Goal: Information Seeking & Learning: Compare options

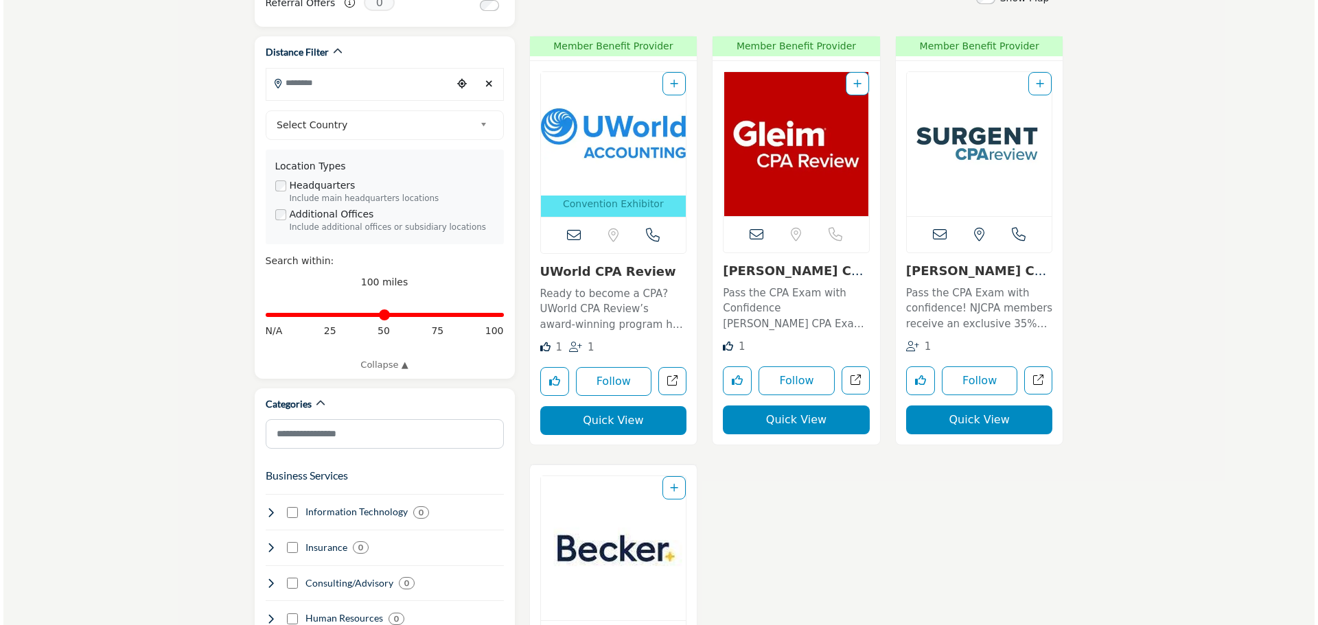
scroll to position [412, 0]
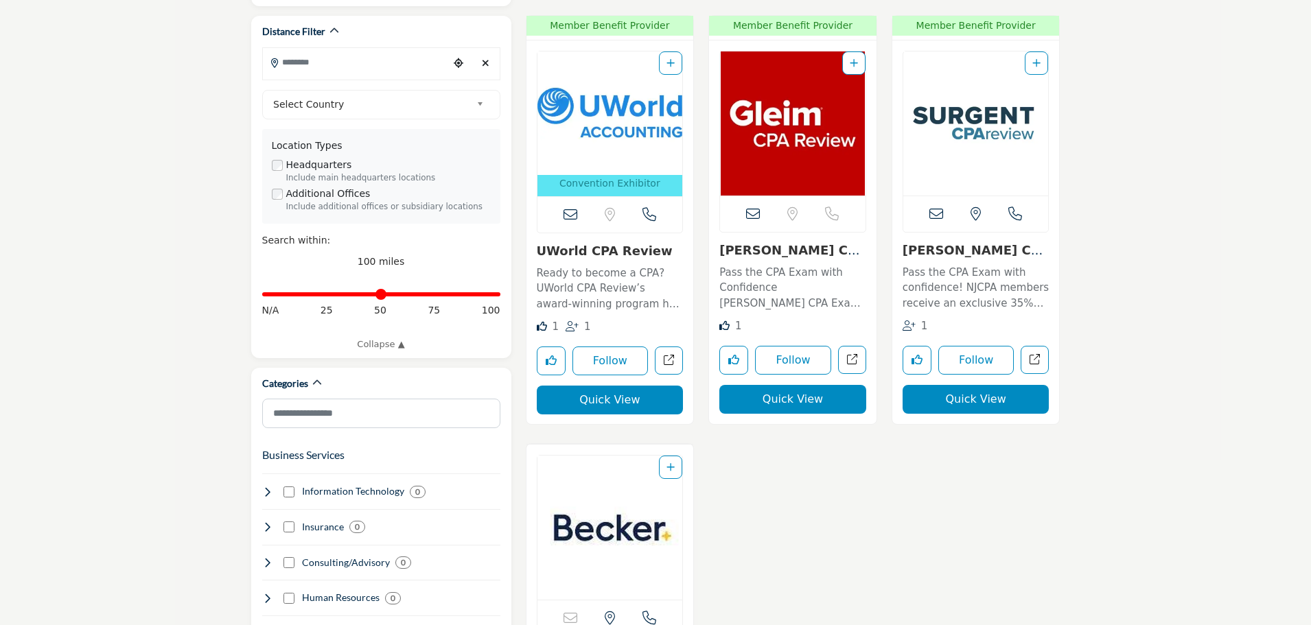
click at [797, 402] on button "Quick View" at bounding box center [792, 399] width 147 height 29
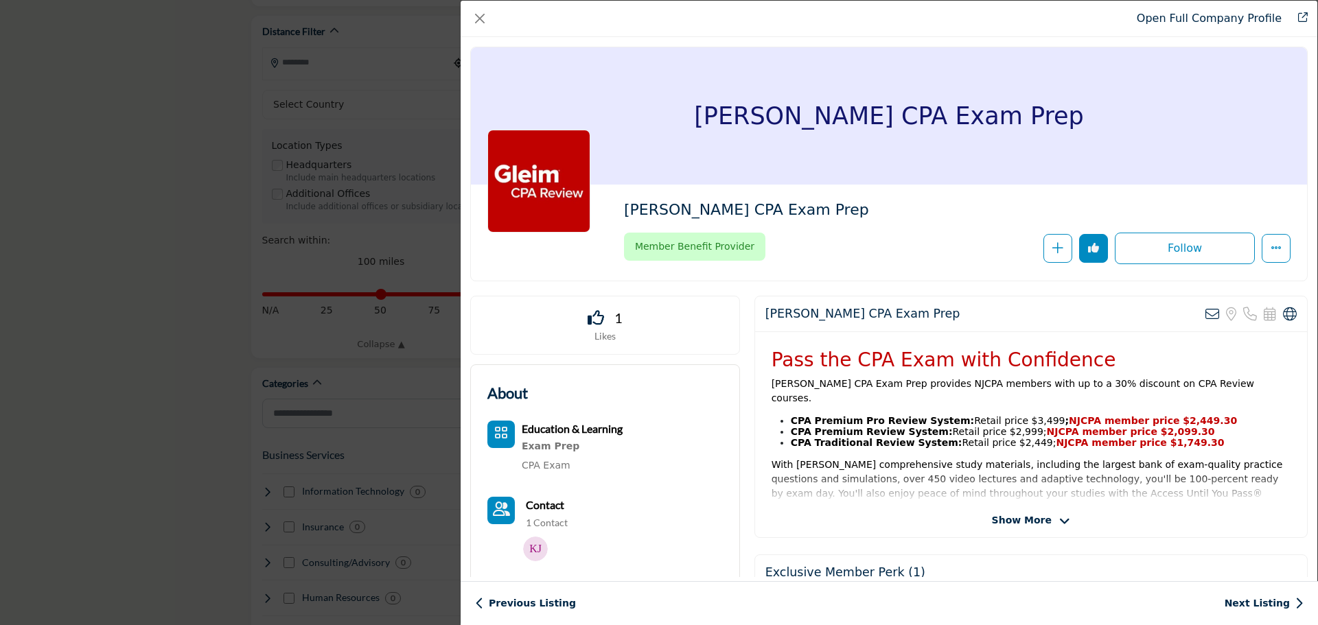
scroll to position [69, 0]
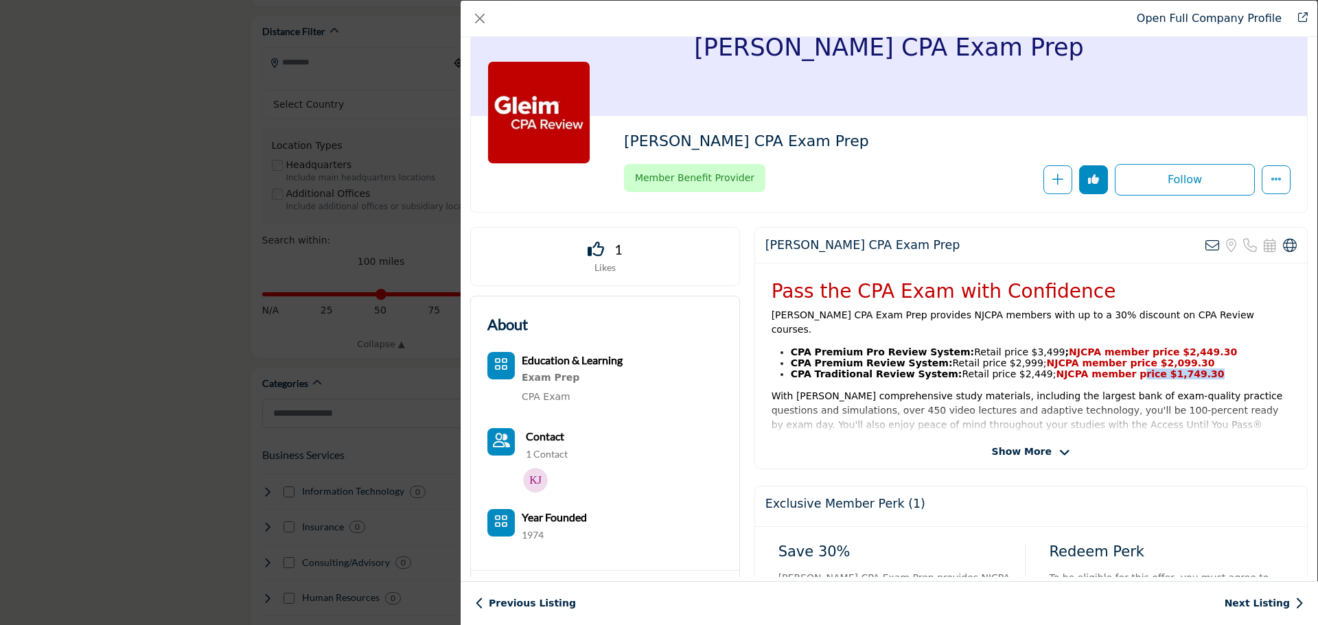
drag, startPoint x: 1101, startPoint y: 358, endPoint x: 1166, endPoint y: 362, distance: 64.7
click at [1166, 369] on li "CPA Traditional Review System: Retail price $2,449; NJCPA member price $1,749.30" at bounding box center [1041, 374] width 500 height 11
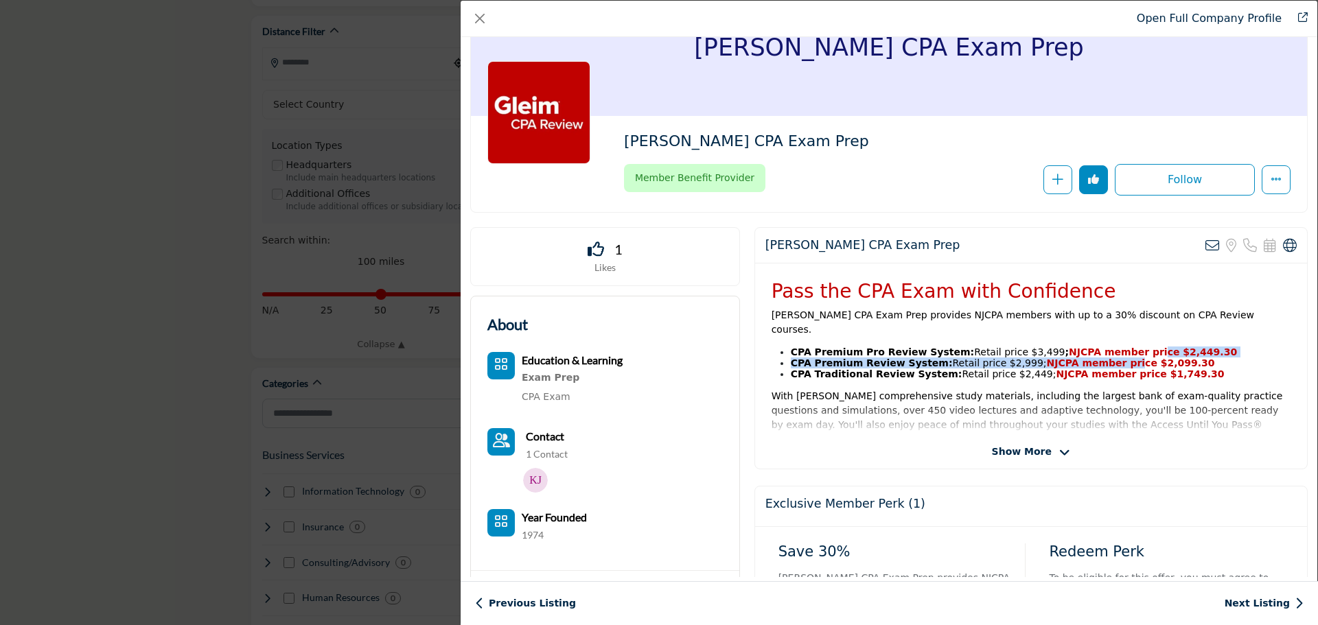
drag, startPoint x: 1092, startPoint y: 356, endPoint x: 1111, endPoint y: 340, distance: 24.3
click at [1111, 347] on ul "CPA Premium Pro Review System: Retail price $3,499 ; NJCPA member price $2,449.…" at bounding box center [1031, 363] width 519 height 33
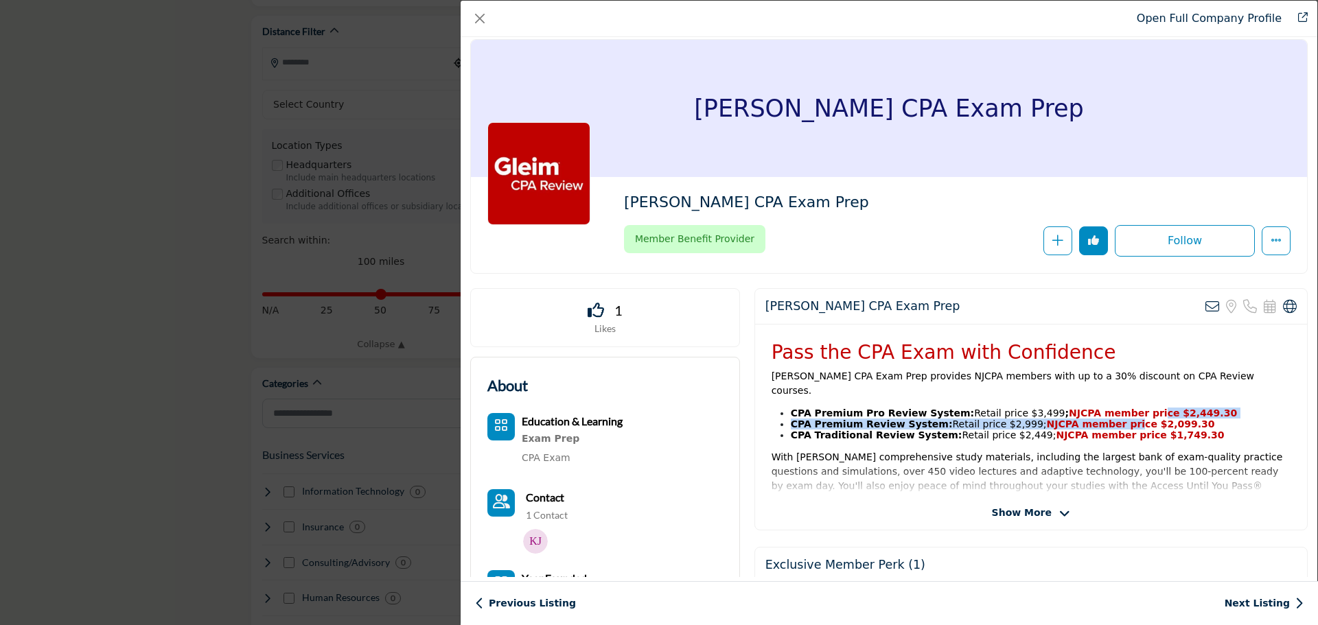
scroll to position [0, 0]
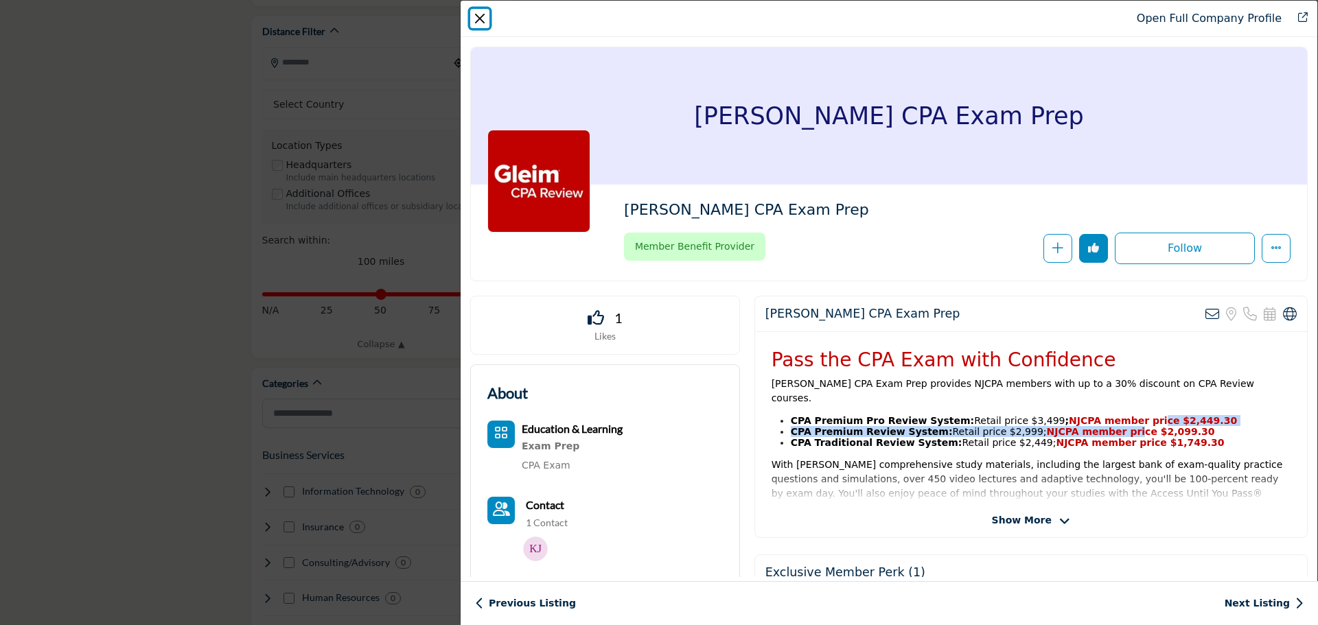
click at [472, 19] on button "Close" at bounding box center [479, 18] width 19 height 19
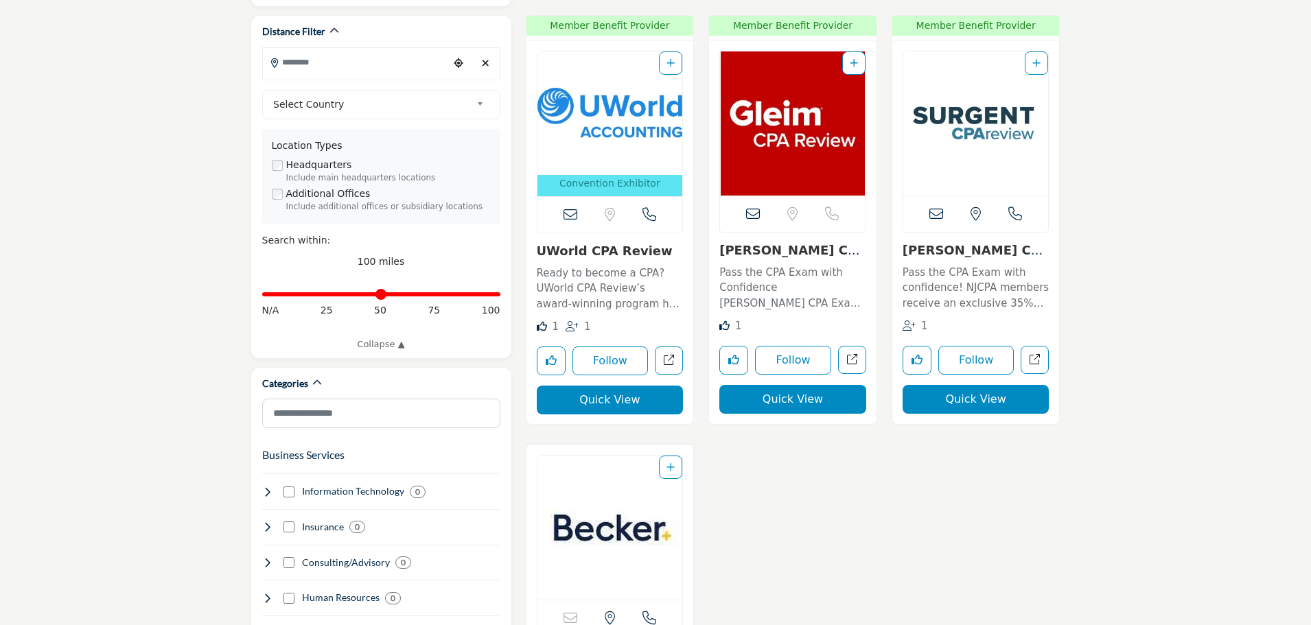
click at [636, 399] on button "Quick View" at bounding box center [610, 400] width 147 height 29
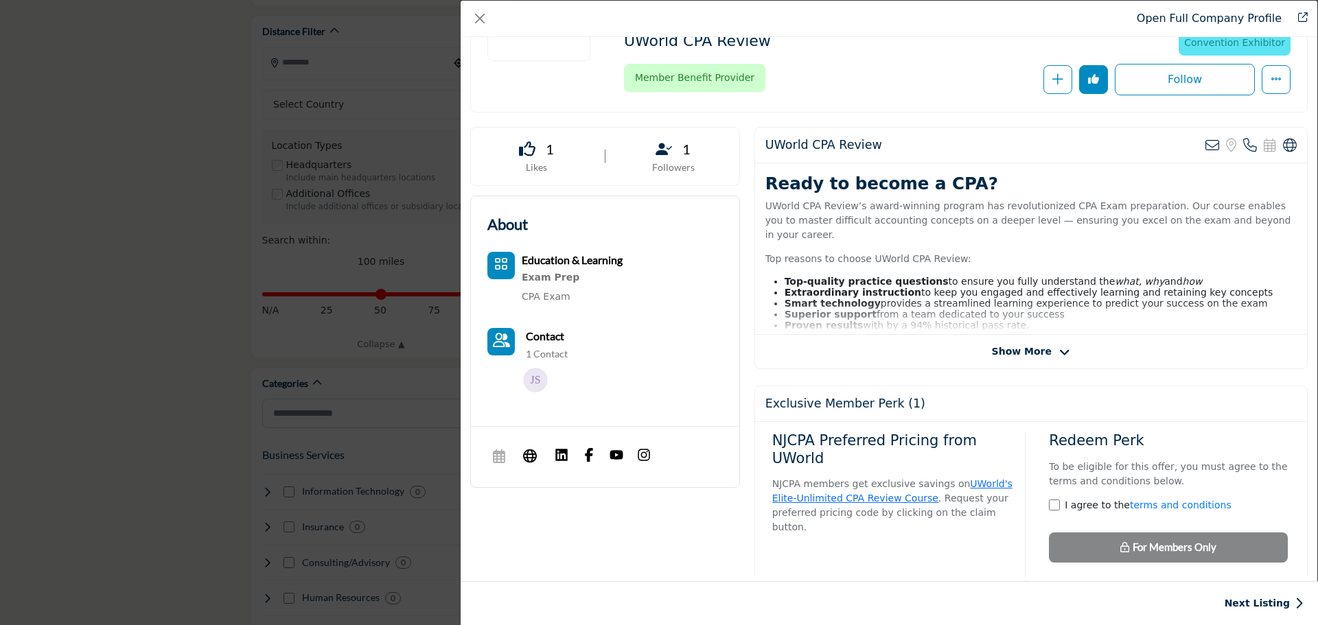
scroll to position [206, 0]
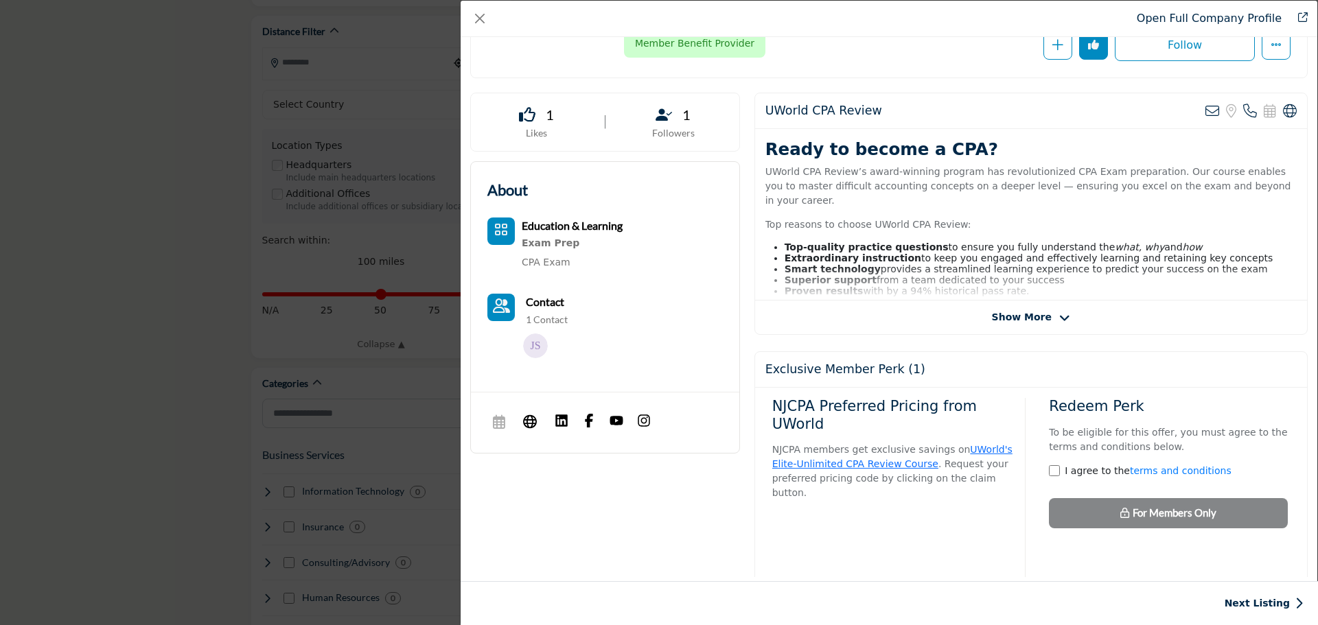
click at [1059, 314] on icon "Company Data Modal" at bounding box center [1064, 318] width 11 height 12
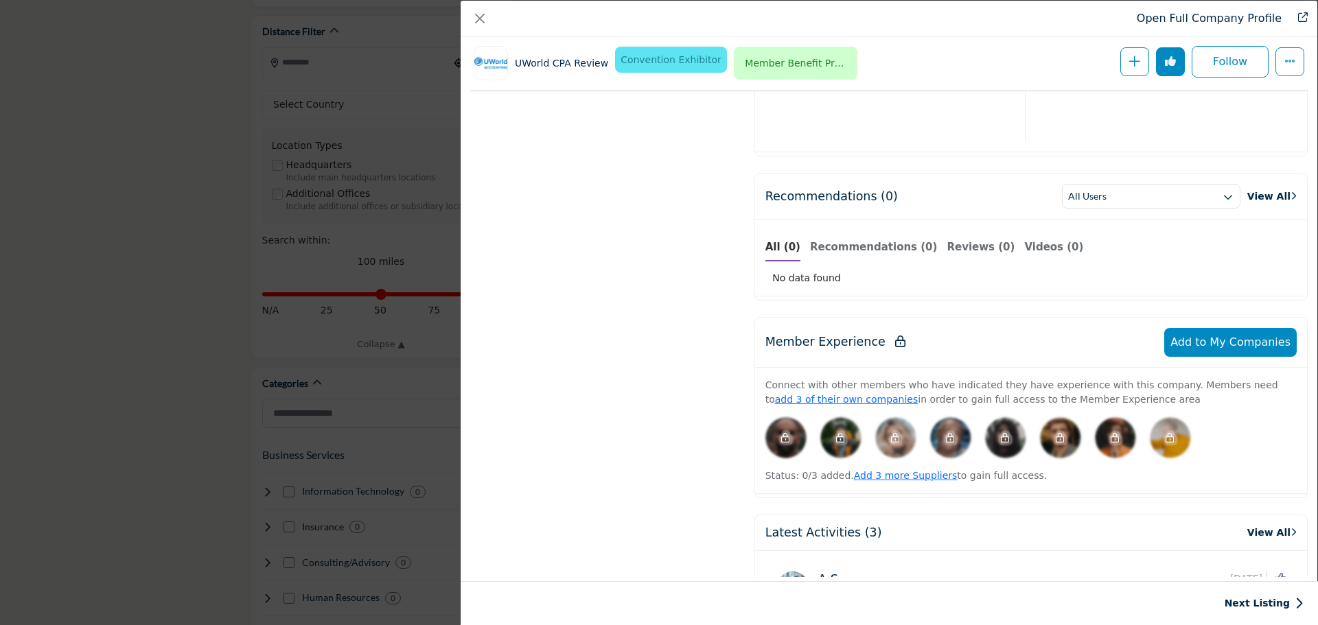
scroll to position [1085, 0]
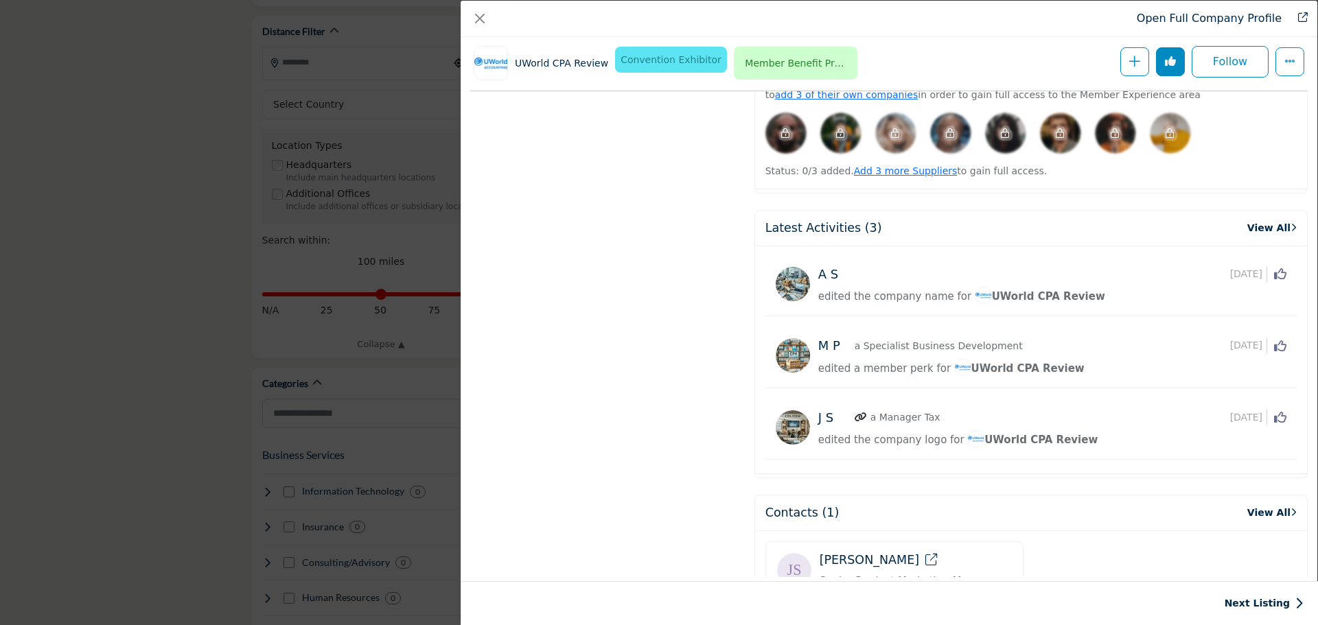
click at [298, 184] on div "Open Full Company Profile UWorld CPA Review Convention Exhibitor 2025 NJCPA Con…" at bounding box center [659, 312] width 1318 height 625
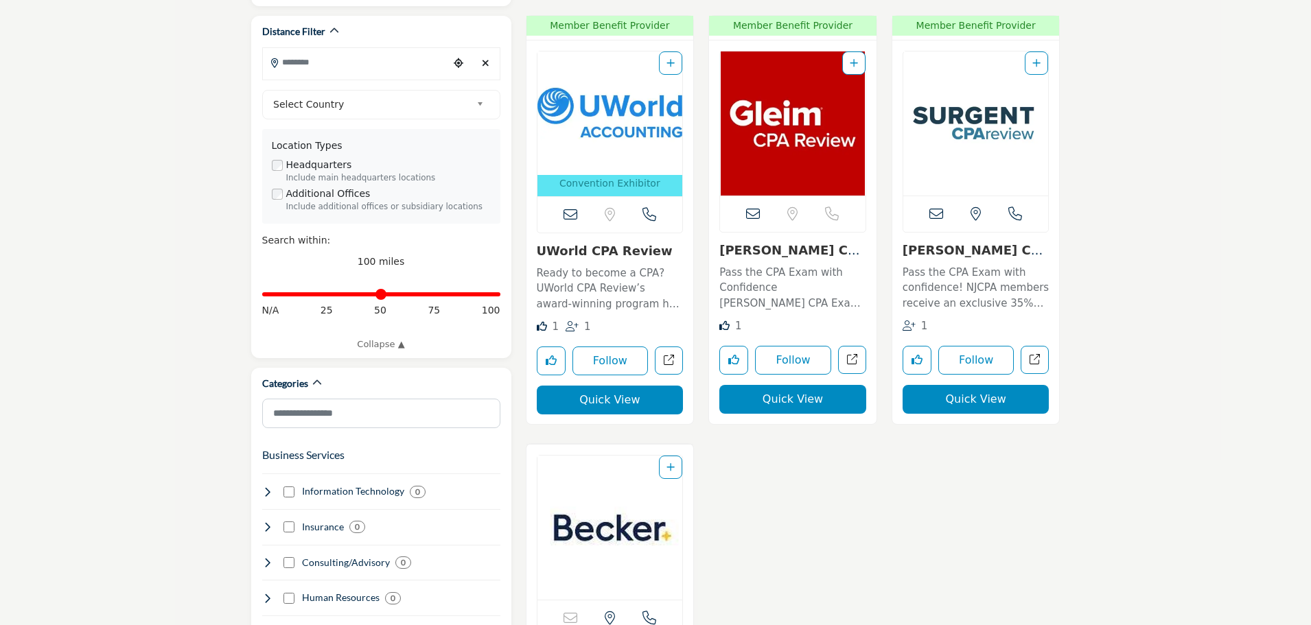
click at [653, 406] on button "Quick View" at bounding box center [610, 400] width 147 height 29
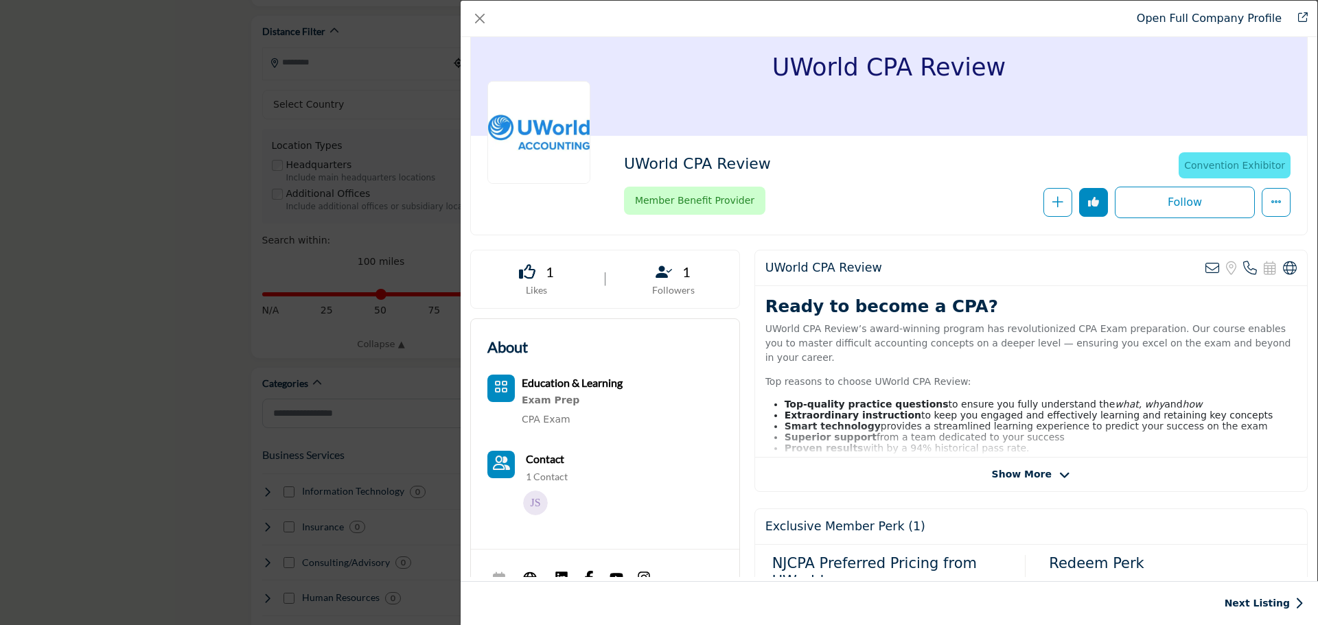
scroll to position [0, 0]
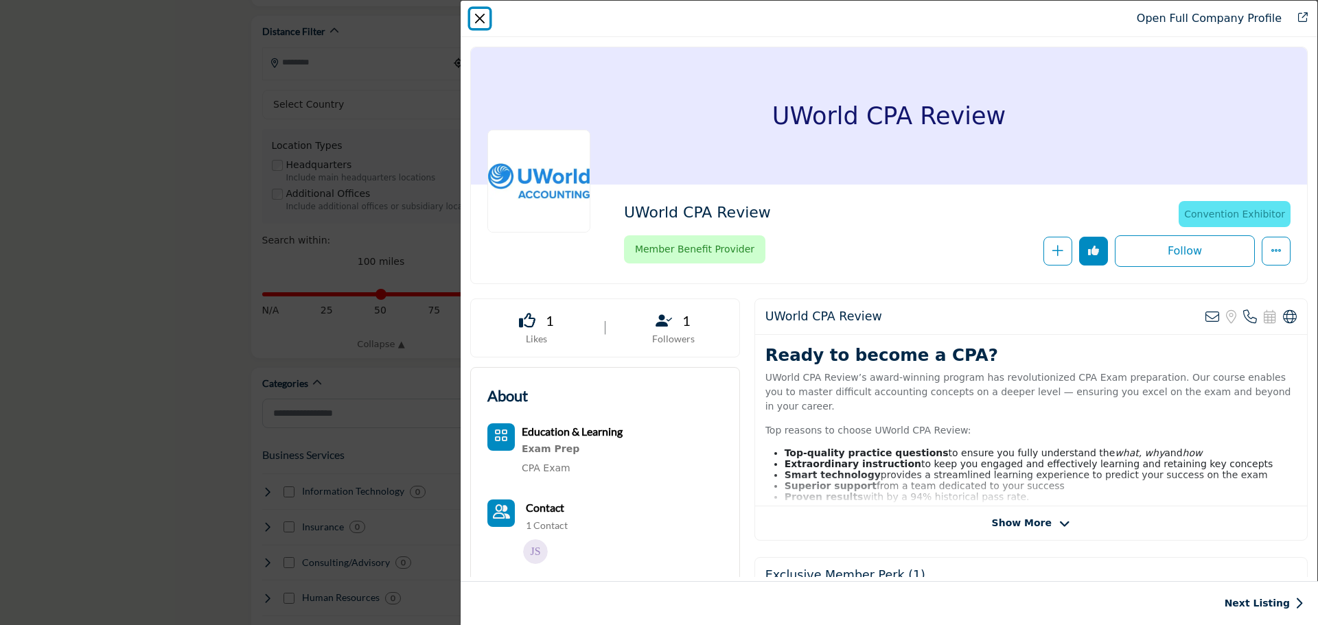
click at [487, 14] on button "Close" at bounding box center [479, 18] width 19 height 19
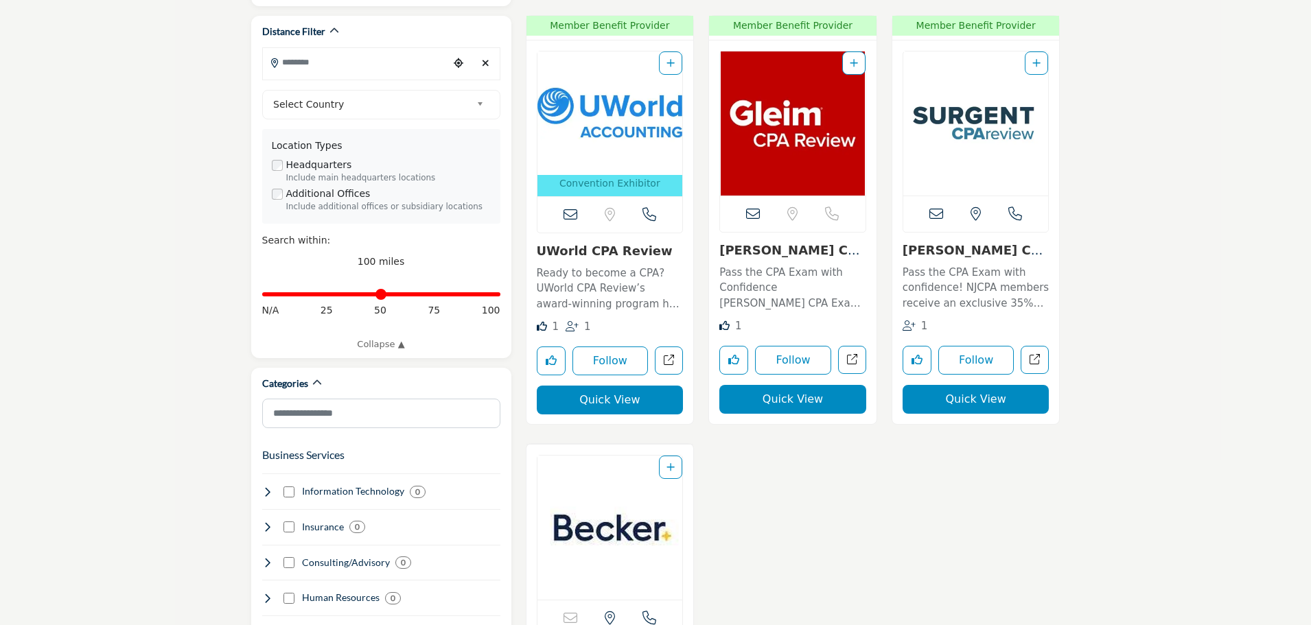
click at [984, 396] on button "Quick View" at bounding box center [976, 399] width 147 height 29
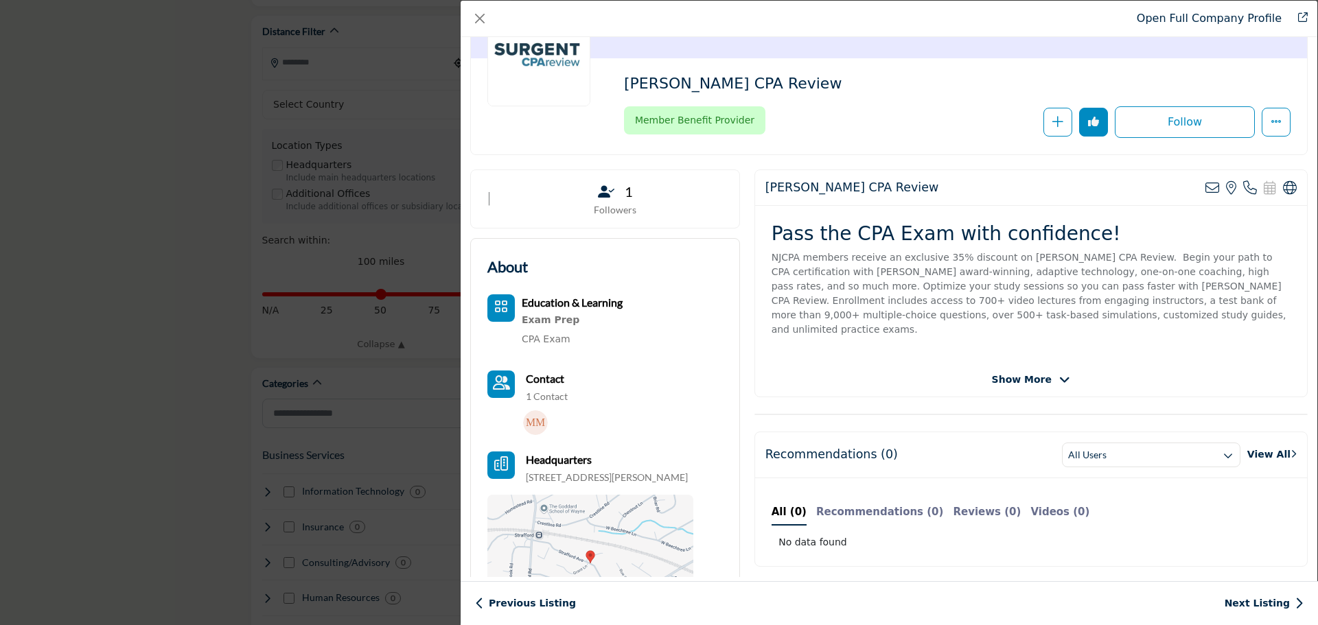
scroll to position [152, 0]
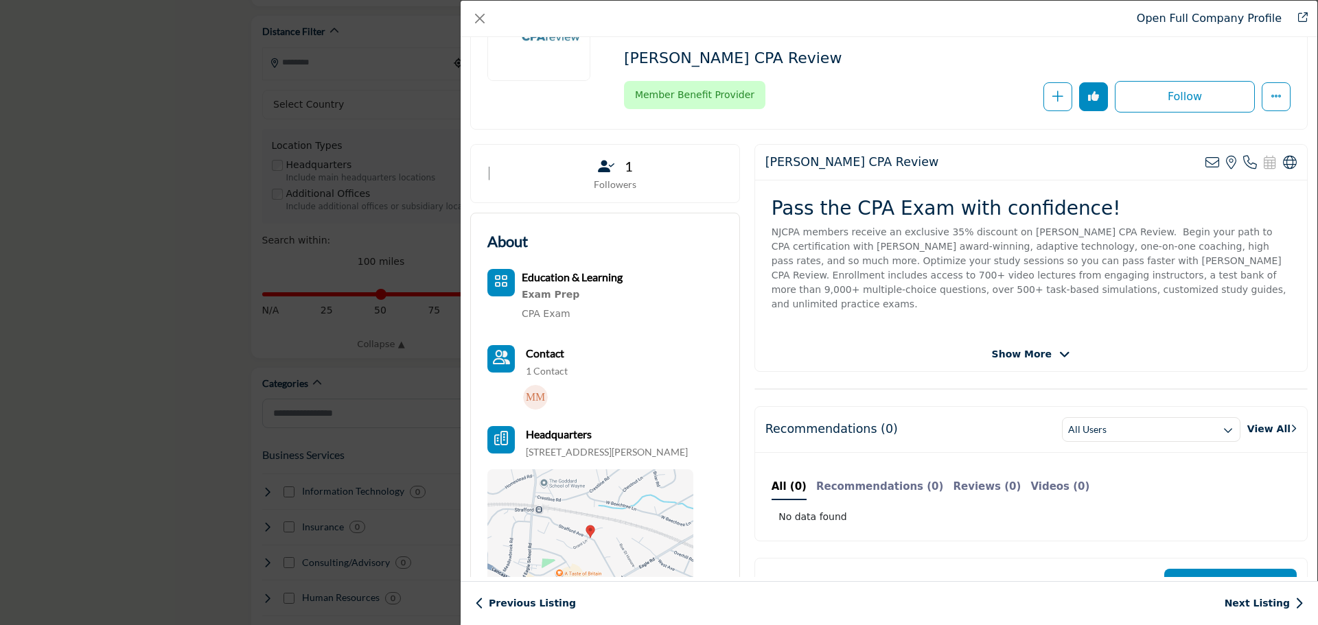
click at [1029, 327] on div "[PERSON_NAME] CPA Review View email address of this listing View the location o…" at bounding box center [1030, 258] width 553 height 228
click at [1029, 347] on span "Show More" at bounding box center [1022, 354] width 60 height 14
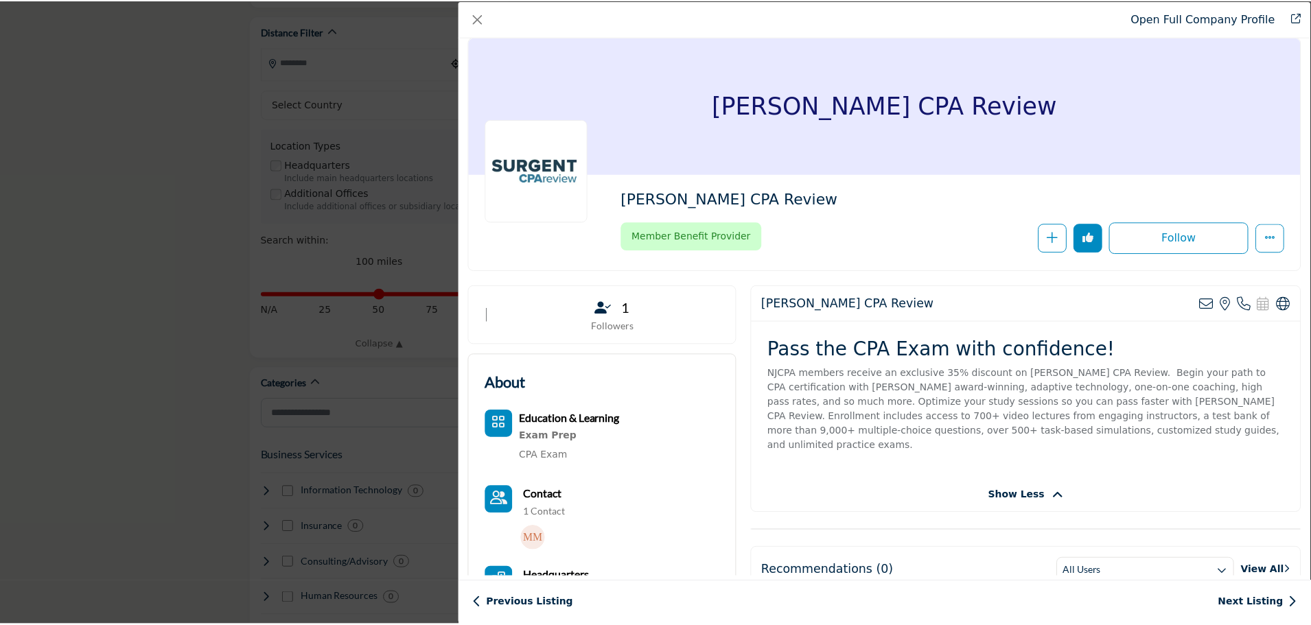
scroll to position [0, 0]
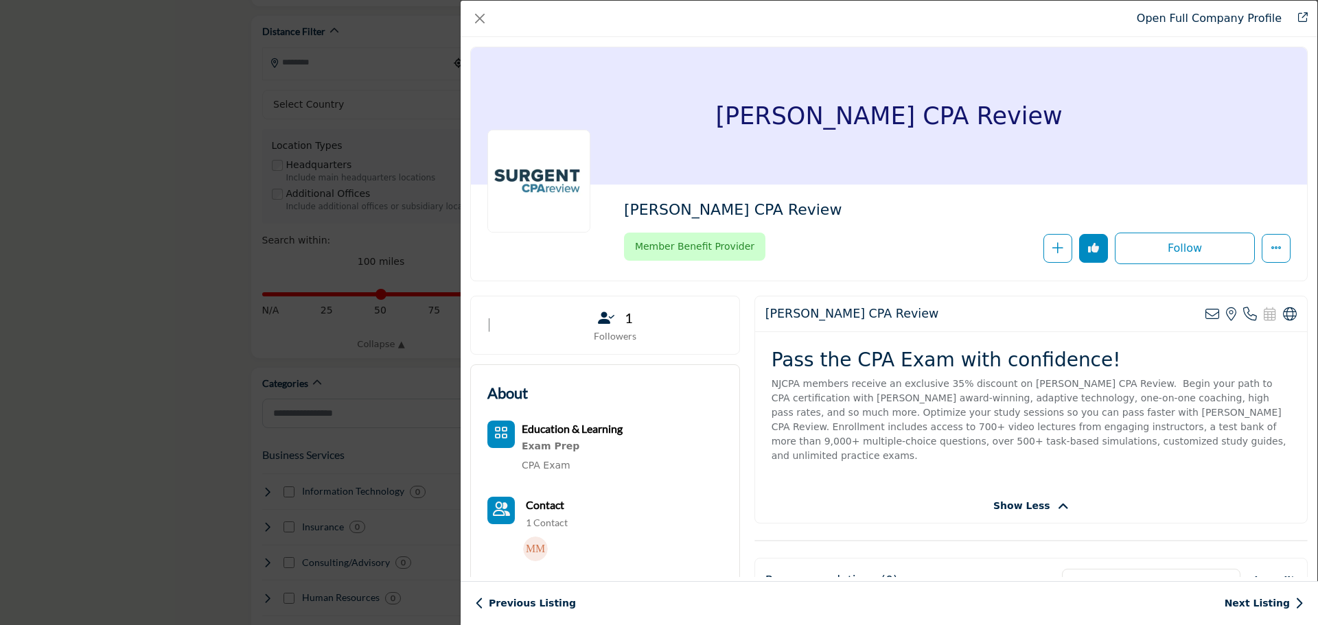
drag, startPoint x: 995, startPoint y: 407, endPoint x: 1011, endPoint y: 357, distance: 52.5
click at [483, 22] on button "Close" at bounding box center [479, 18] width 19 height 19
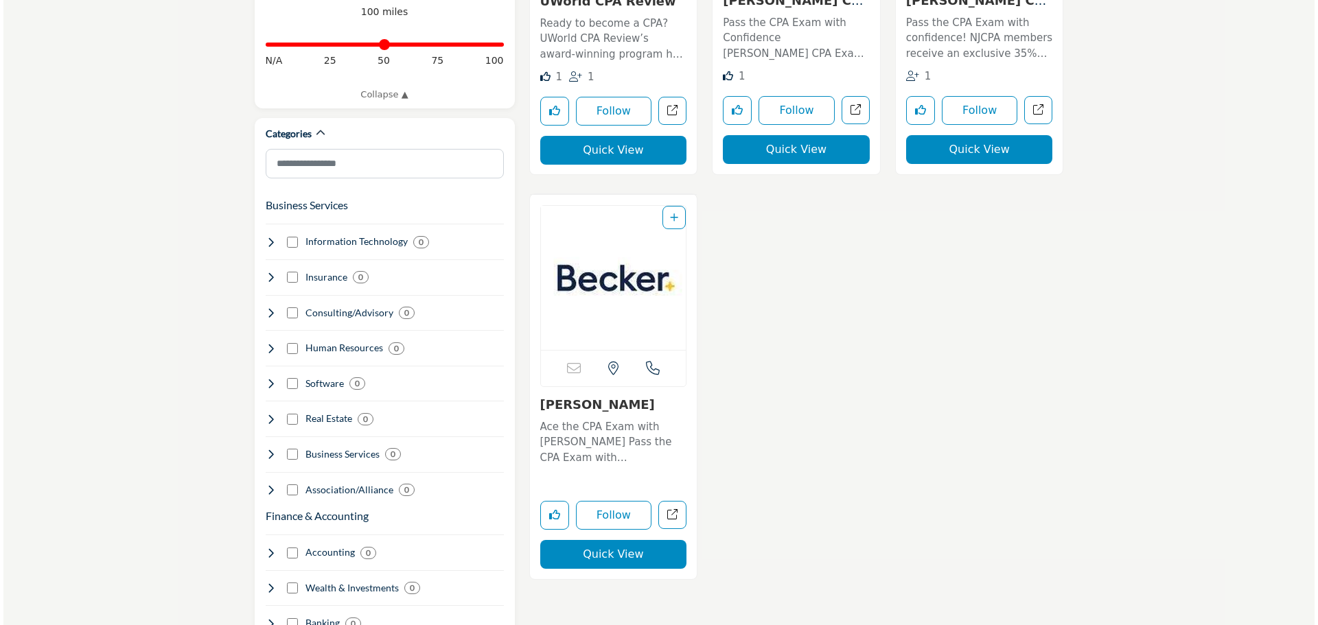
scroll to position [686, 0]
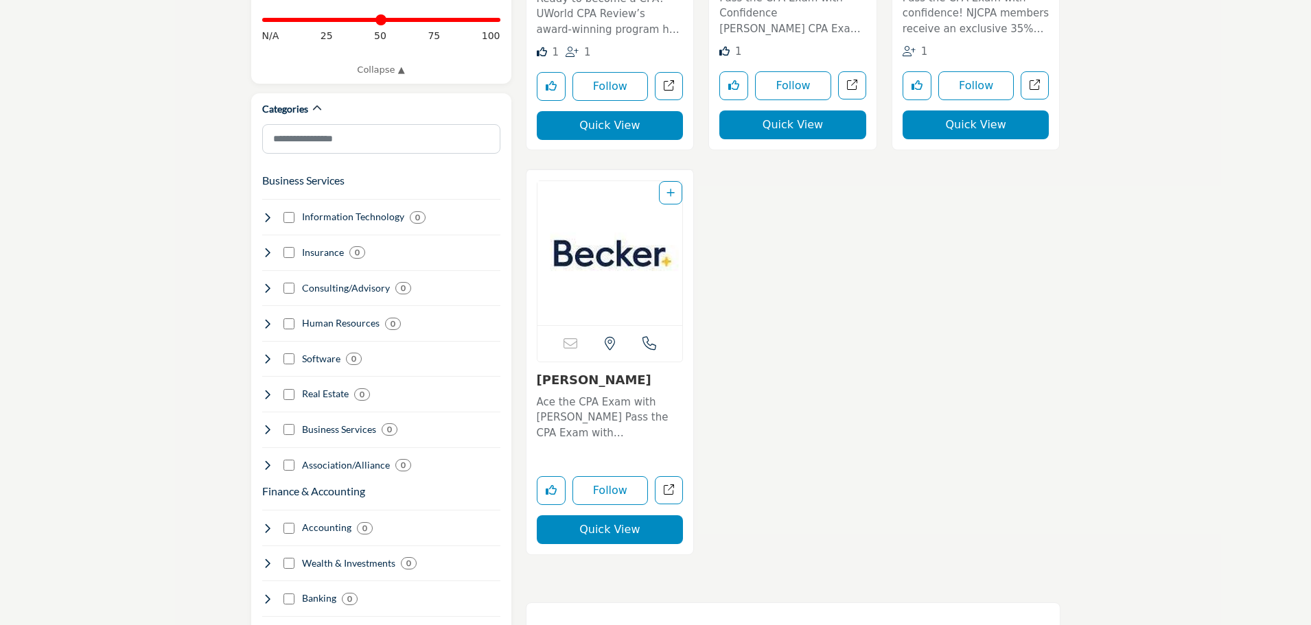
click at [623, 536] on button "Quick View" at bounding box center [610, 529] width 147 height 29
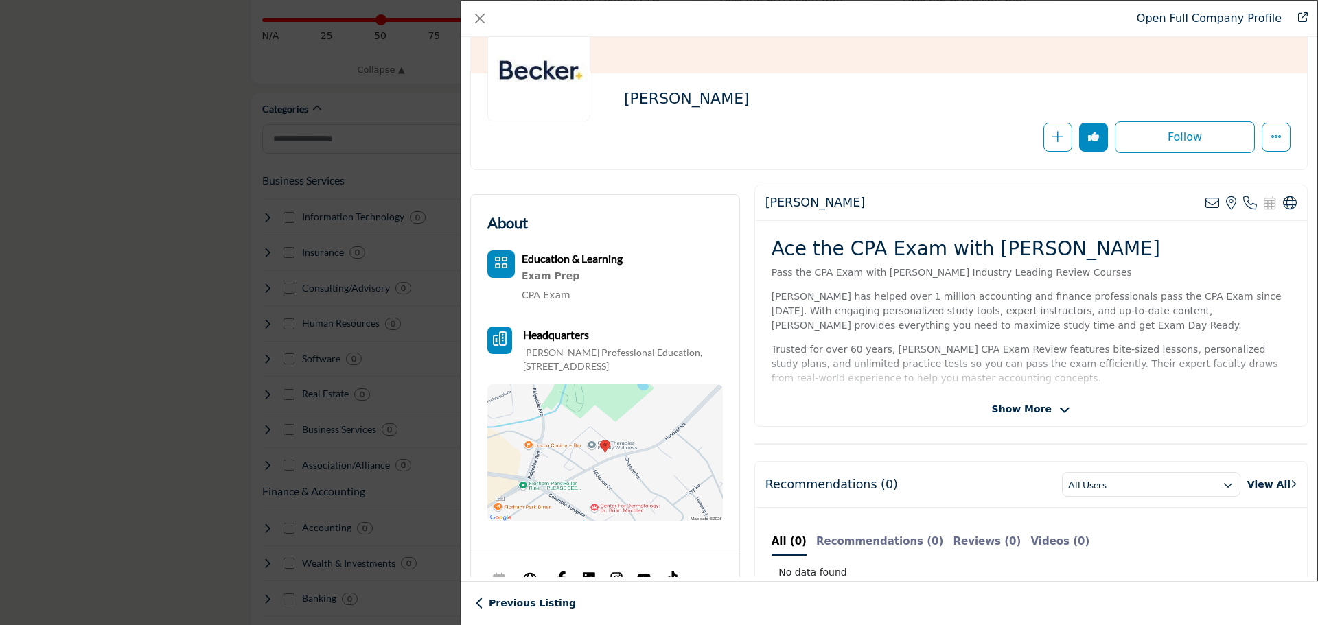
scroll to position [137, 0]
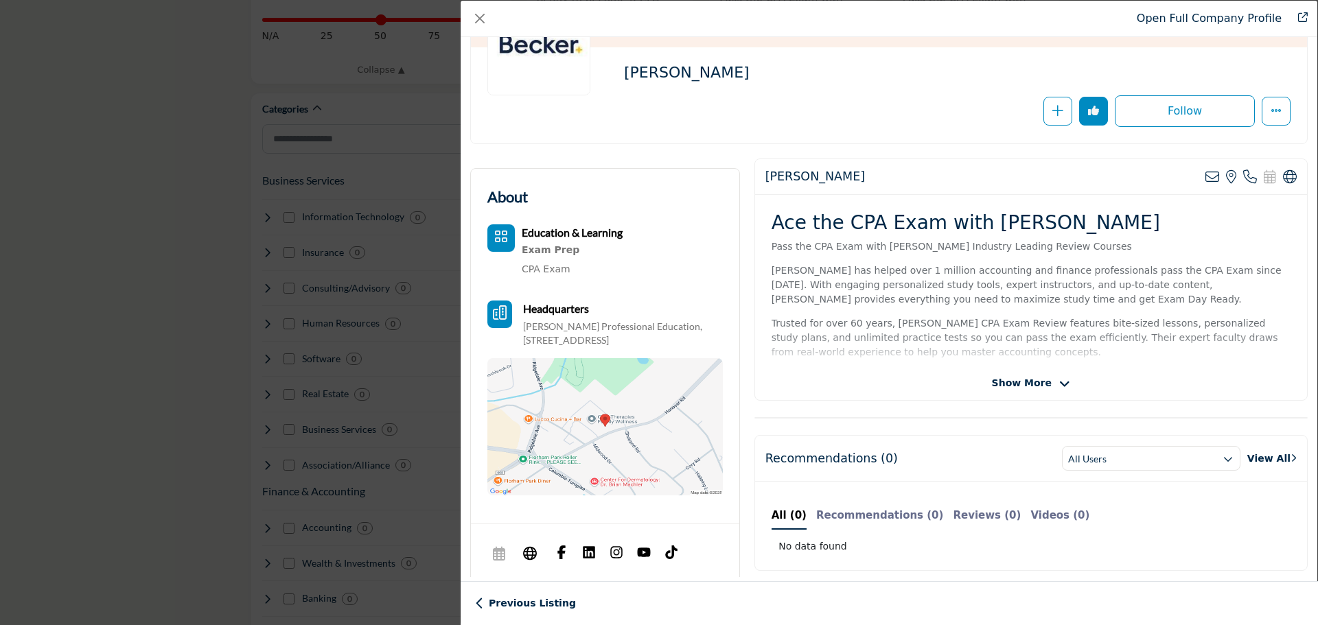
click at [1048, 387] on span "Show More" at bounding box center [1031, 383] width 78 height 14
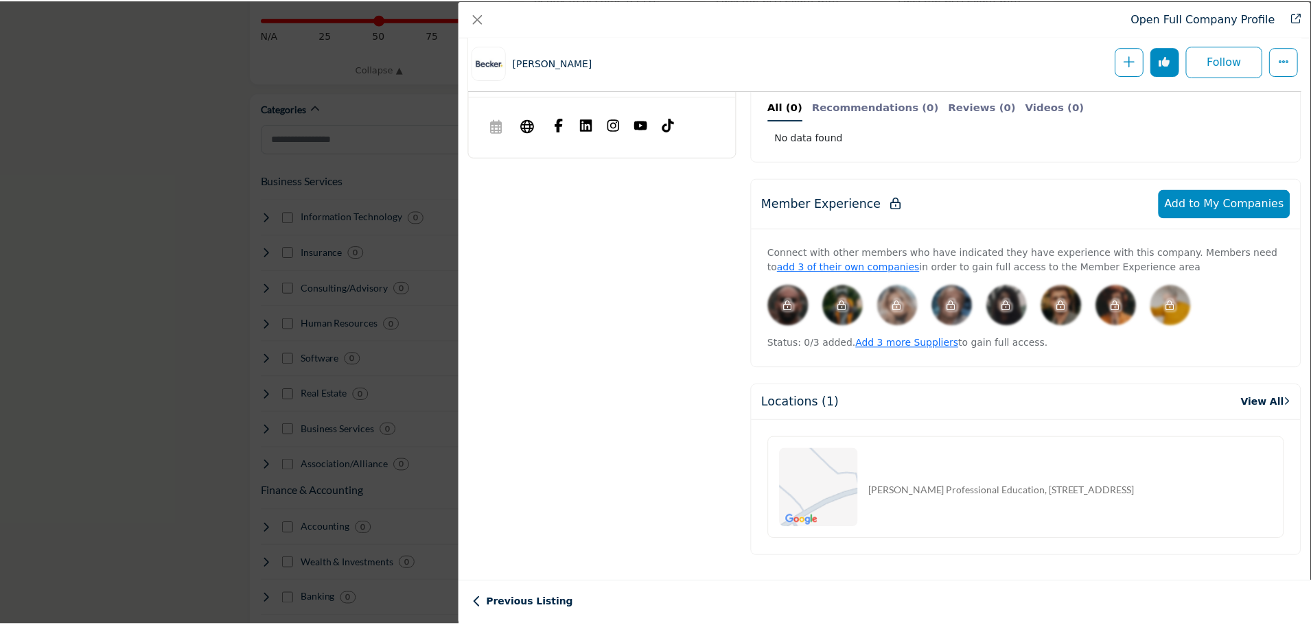
scroll to position [626, 0]
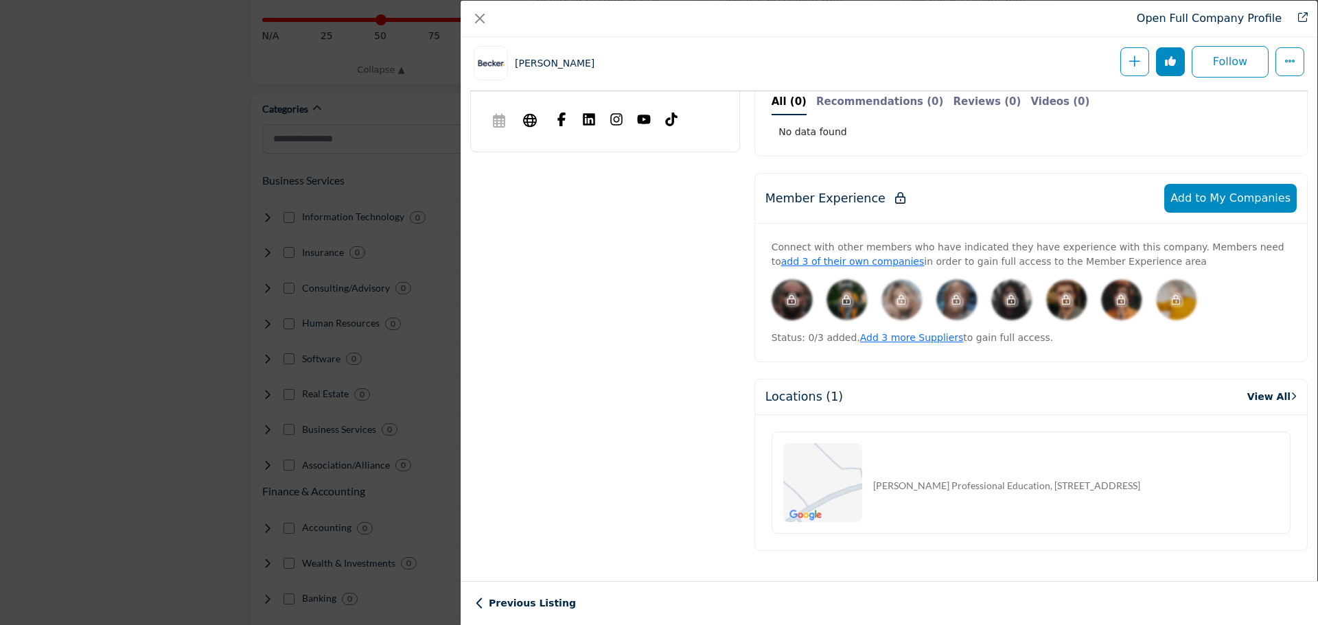
click at [233, 297] on div "Open Full Company Profile [PERSON_NAME] Follow Following" at bounding box center [659, 312] width 1318 height 625
